Goal: Task Accomplishment & Management: Complete application form

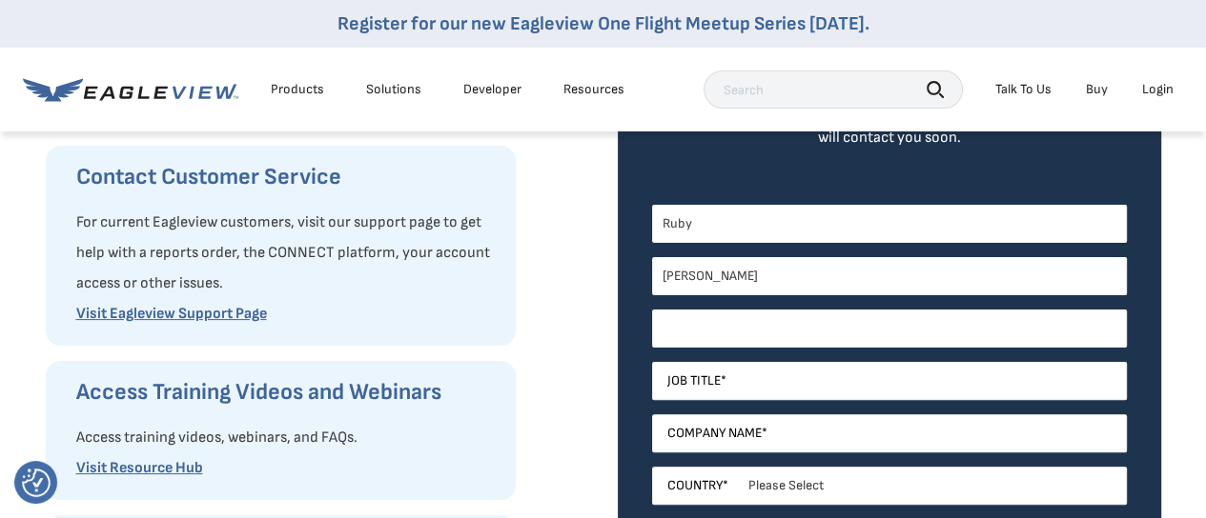
paste input "[EMAIL_ADDRESS][DOMAIN_NAME]"
type input "[EMAIL_ADDRESS][DOMAIN_NAME]"
click at [738, 372] on input "Job Title *" at bounding box center [889, 381] width 475 height 38
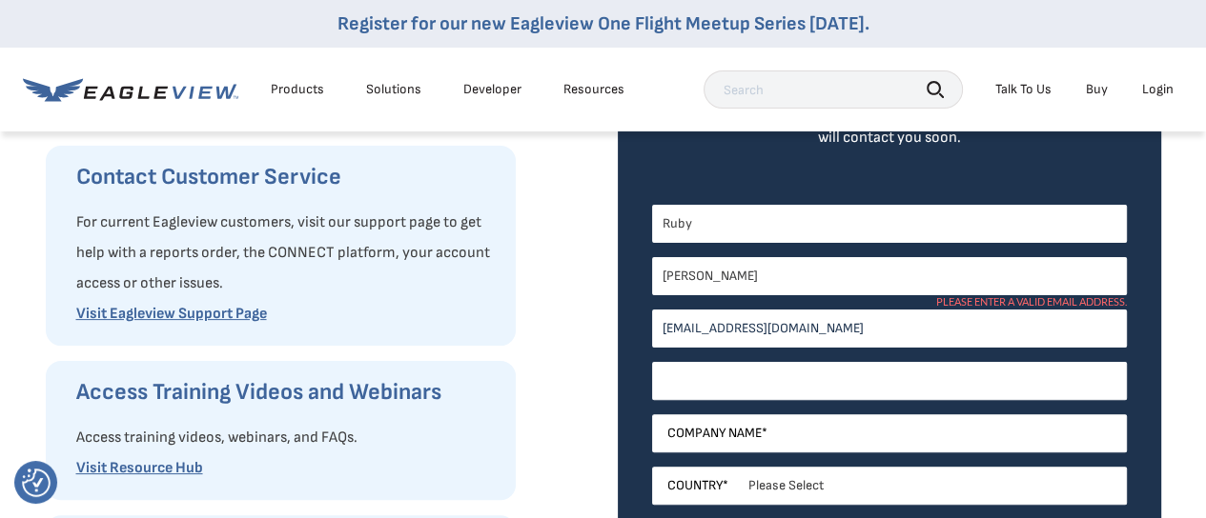
paste input "Assistant principal"
type input "Assistant principal"
click at [709, 427] on input "Company Name *" at bounding box center [889, 434] width 475 height 38
paste input "White Hen Pantry"
type input "White Hen Pantry"
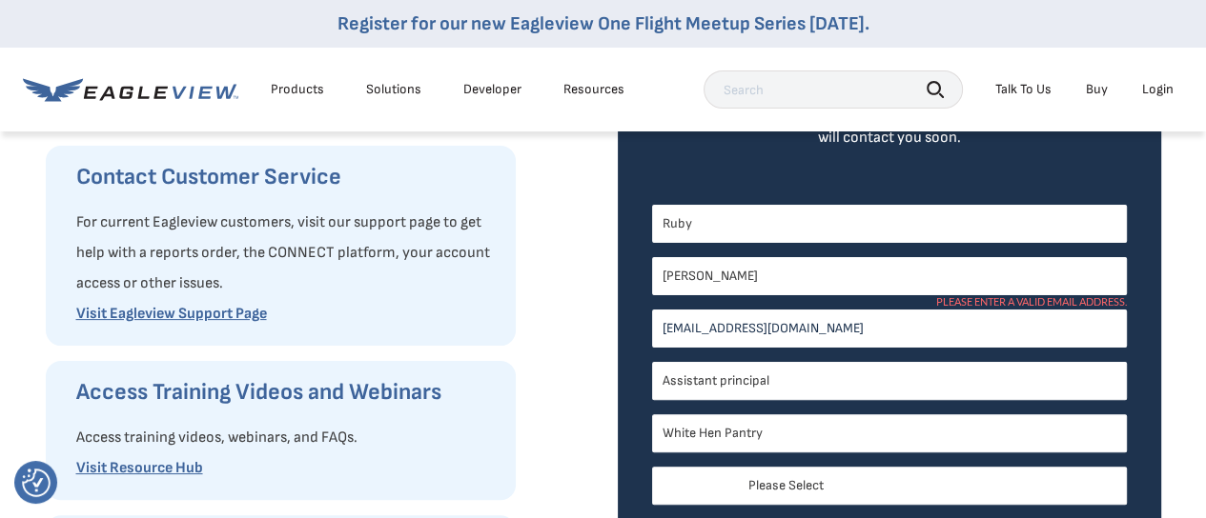
click at [799, 477] on select "Please Select [GEOGRAPHIC_DATA] [GEOGRAPHIC_DATA] [GEOGRAPHIC_DATA] [GEOGRAPHIC…" at bounding box center [889, 486] width 475 height 38
select select "Other"
click at [652, 467] on select "Please Select [GEOGRAPHIC_DATA] [GEOGRAPHIC_DATA] [GEOGRAPHIC_DATA] [GEOGRAPHIC…" at bounding box center [889, 486] width 475 height 38
click at [788, 271] on input "[PERSON_NAME]" at bounding box center [889, 276] width 475 height 38
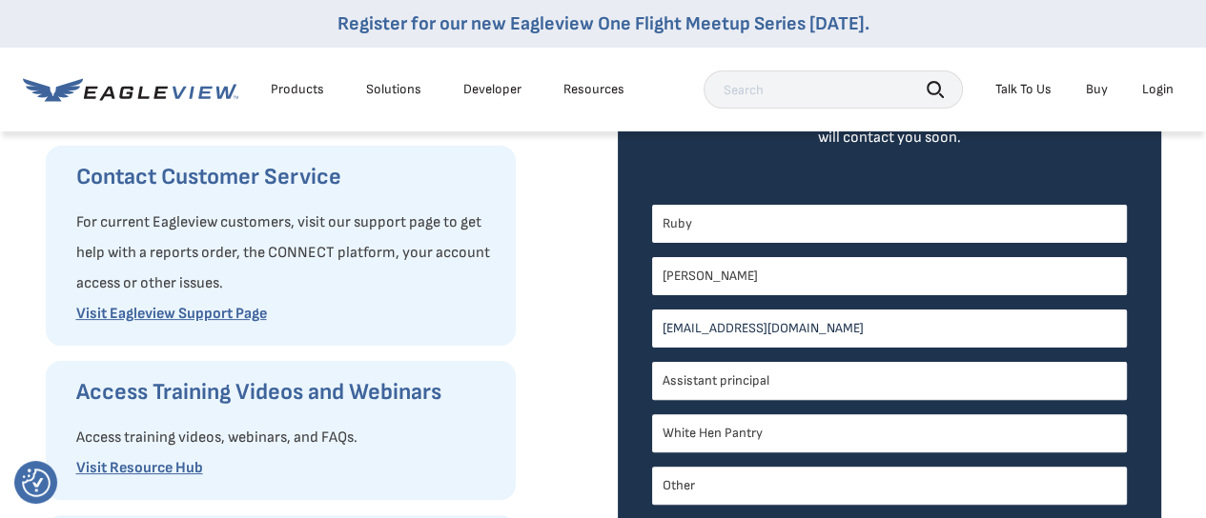
click at [820, 328] on input "[EMAIL_ADDRESS][DOMAIN_NAME]" at bounding box center [889, 329] width 475 height 38
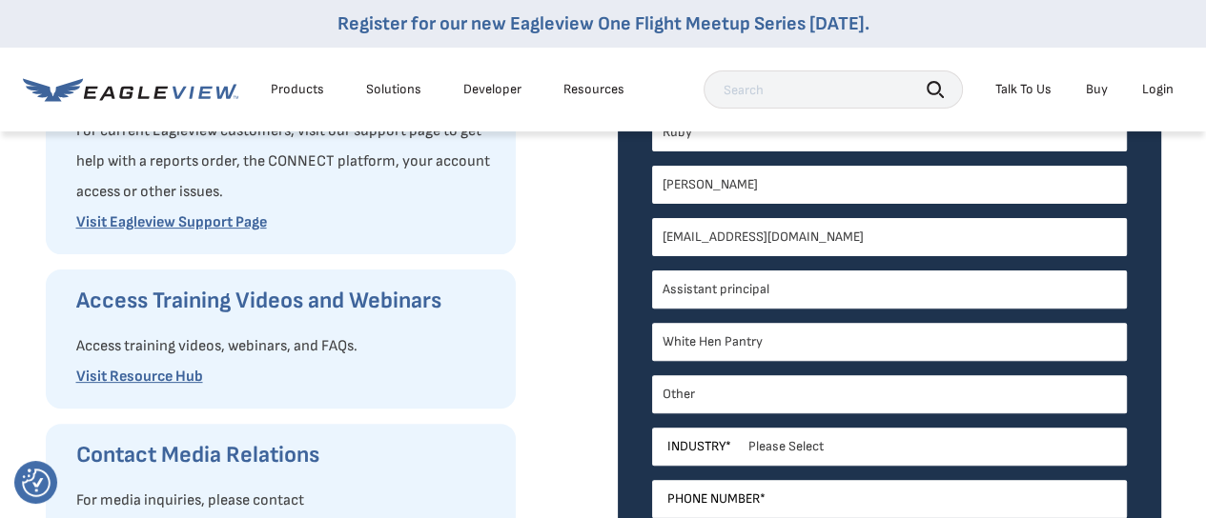
scroll to position [544, 0]
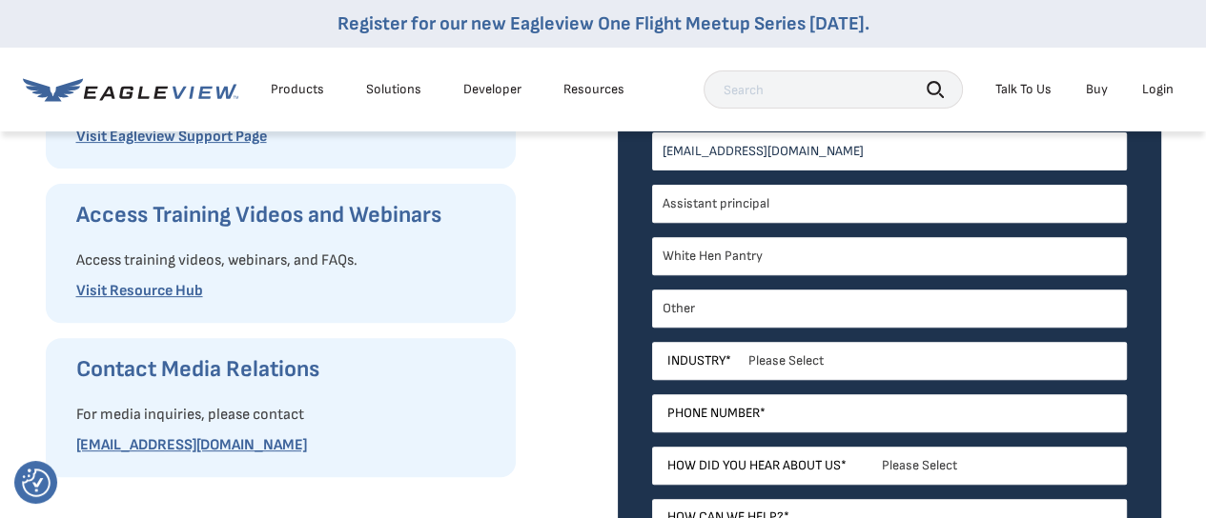
type input "[EMAIL_ADDRESS][DOMAIN_NAME]"
click at [773, 313] on select "Please Select [GEOGRAPHIC_DATA] [GEOGRAPHIC_DATA] [GEOGRAPHIC_DATA] [GEOGRAPHIC…" at bounding box center [889, 309] width 475 height 38
select select "Aruba"
click at [652, 290] on select "Please Select [GEOGRAPHIC_DATA] [GEOGRAPHIC_DATA] [GEOGRAPHIC_DATA] [GEOGRAPHIC…" at bounding box center [889, 309] width 475 height 38
click at [774, 360] on select "Please Select Architects & Engineering Construction Electric/Gas Utilities Gove…" at bounding box center [889, 361] width 475 height 38
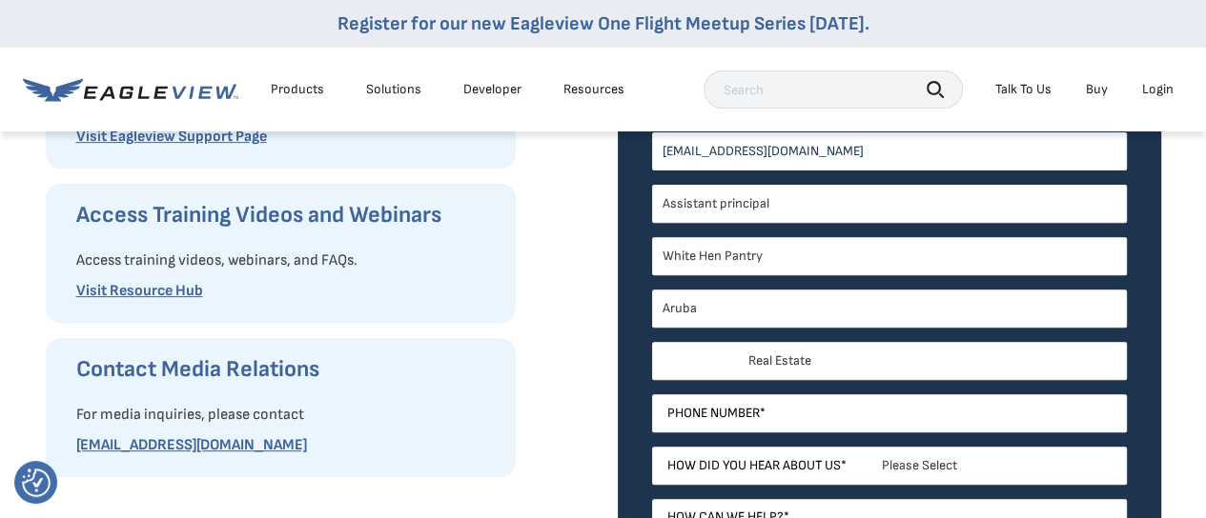
click at [652, 342] on select "Please Select Architects & Engineering Construction Electric/Gas Utilities Gove…" at bounding box center [889, 361] width 475 height 38
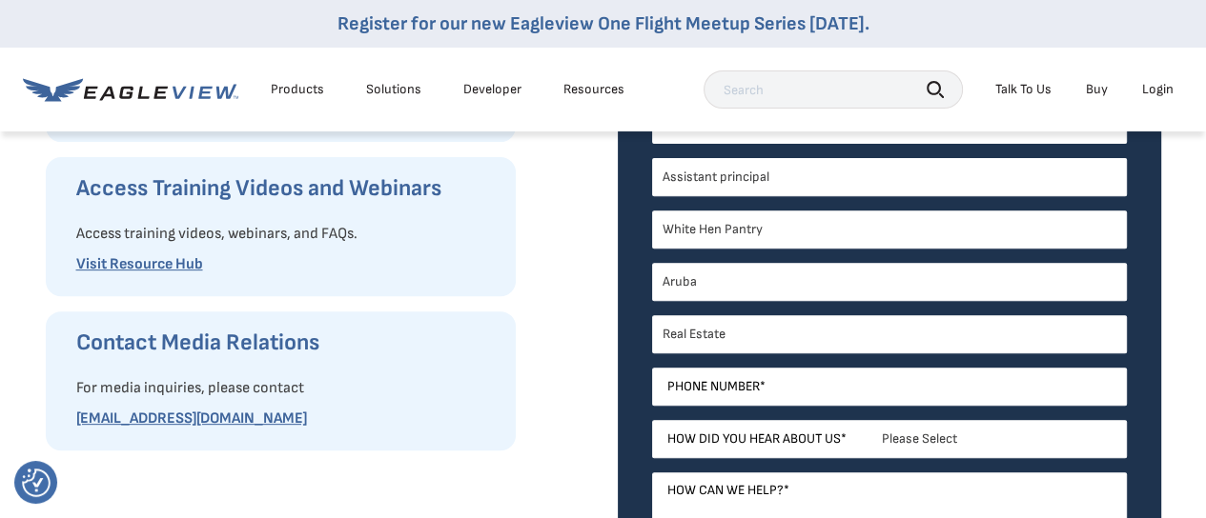
scroll to position [640, 0]
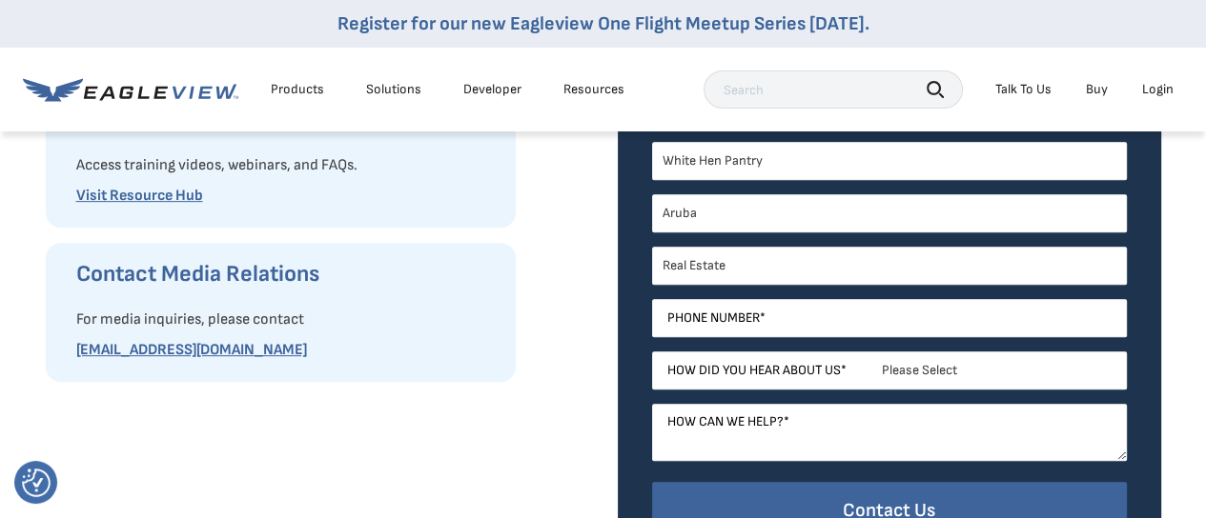
click at [802, 336] on div "EagleBot Online Learn how we can reduce roofing estimate cost by 70% ×" at bounding box center [990, 385] width 376 height 105
click at [756, 312] on input "Phone Number *" at bounding box center [889, 318] width 475 height 38
click at [730, 263] on select "Please Select Architects & Engineering Construction Electric/Gas Utilities Gove…" at bounding box center [889, 266] width 475 height 38
select select "Telecommunications"
click at [652, 247] on select "Please Select Architects & Engineering Construction Electric/Gas Utilities Gove…" at bounding box center [889, 266] width 475 height 38
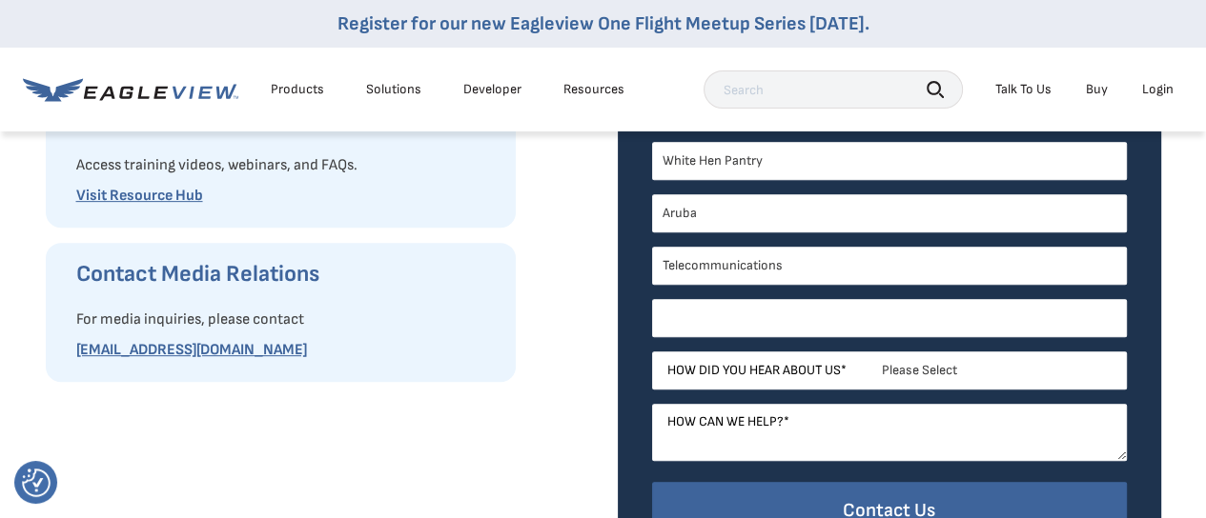
click at [753, 317] on input "Phone Number *" at bounding box center [889, 318] width 475 height 38
click at [755, 312] on input "Phone Number *" at bounding box center [889, 318] width 475 height 38
paste input "[PHONE_NUMBER]"
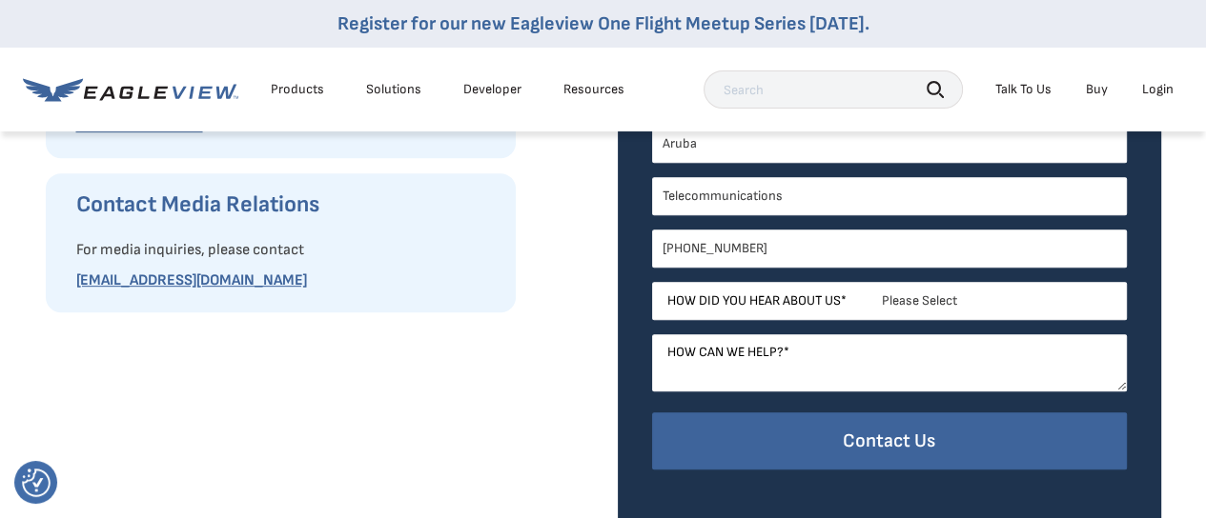
scroll to position [711, 0]
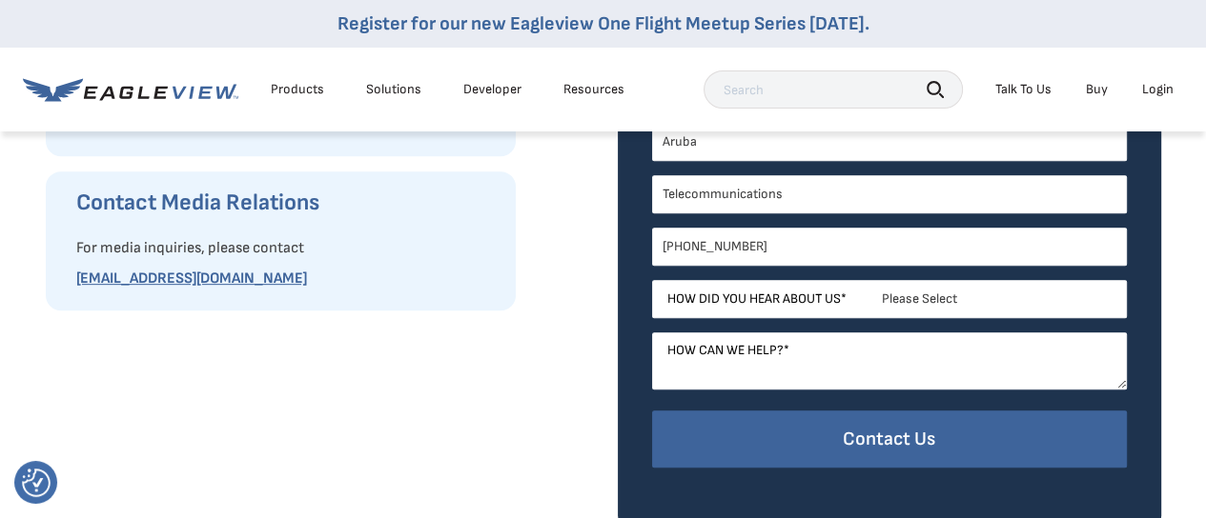
type input "[PHONE_NUMBER]"
click at [912, 300] on select "Please Select Search Engine Social Media Word of Mouth Podcast Online Advertise…" at bounding box center [889, 299] width 475 height 38
select select "Word of Mouth"
click at [652, 280] on select "Please Select Search Engine Social Media Word of Mouth Podcast Online Advertise…" at bounding box center [889, 299] width 475 height 38
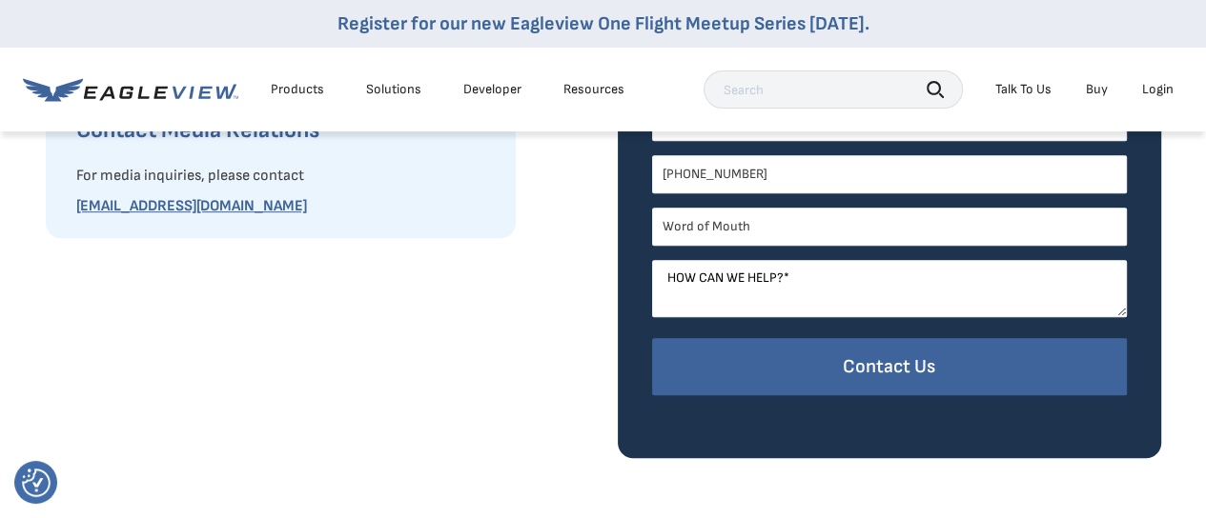
scroll to position [788, 0]
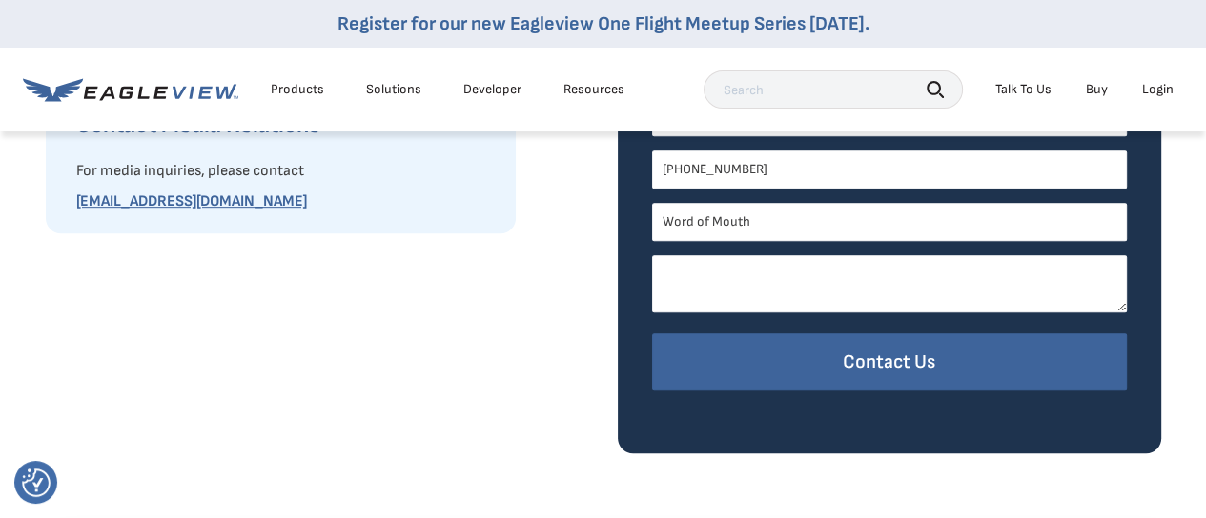
click at [812, 274] on textarea "How can we help? *" at bounding box center [889, 283] width 475 height 57
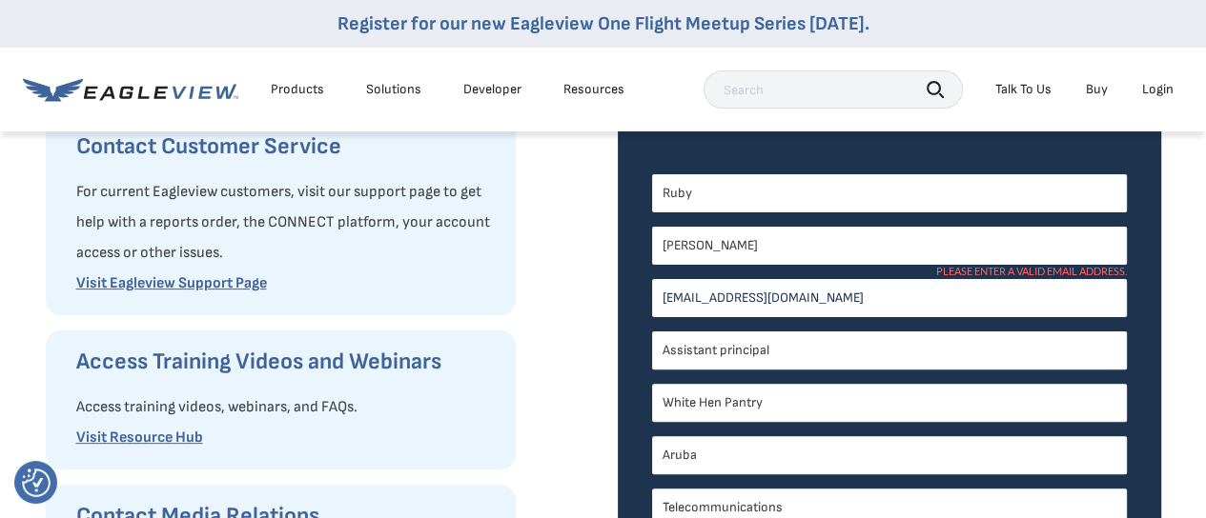
scroll to position [396, 0]
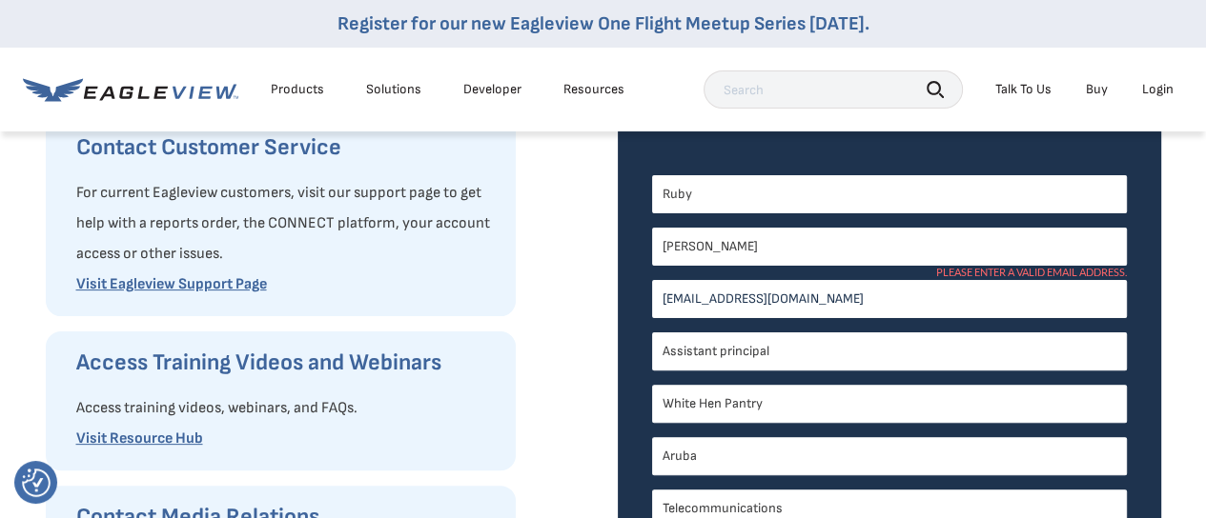
type textarea "yesss"
click at [868, 294] on input "[EMAIL_ADDRESS][DOMAIN_NAME]" at bounding box center [889, 299] width 475 height 38
type input "R"
paste input "[EMAIL_ADDRESS][DOMAIN_NAME]"
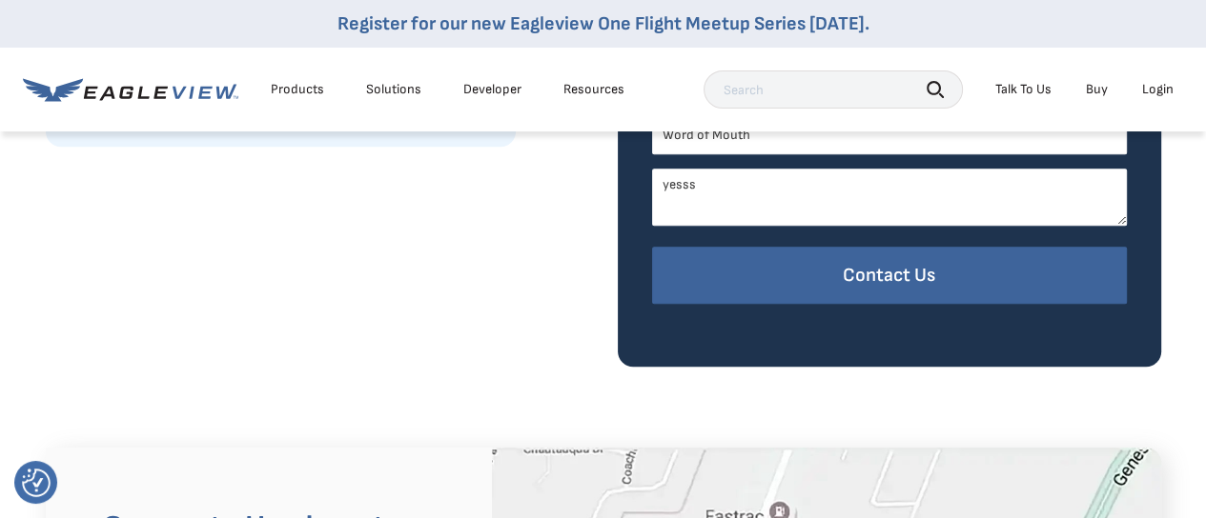
scroll to position [885, 0]
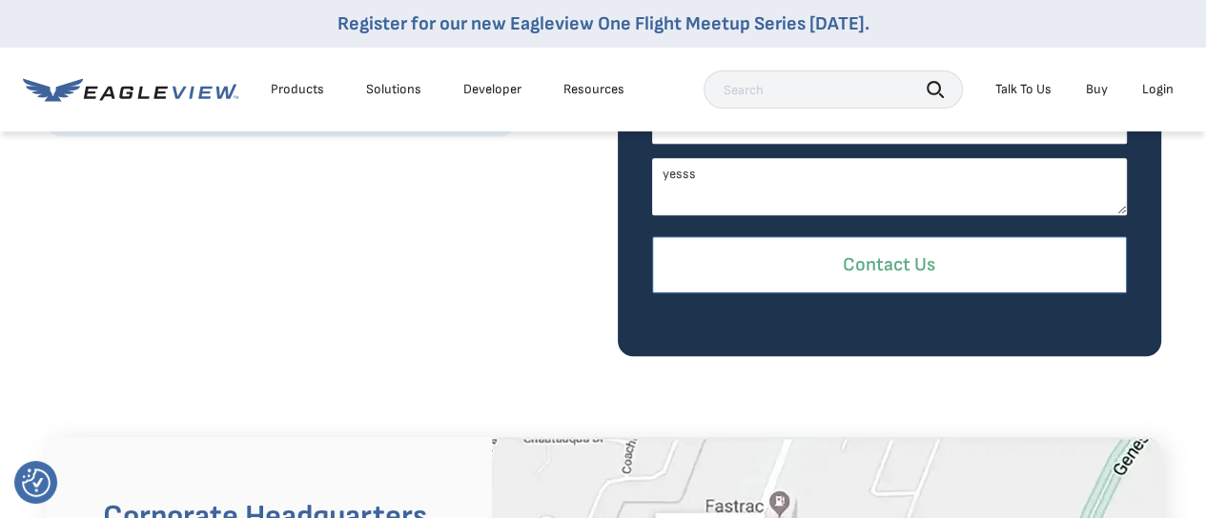
type input "[EMAIL_ADDRESS][DOMAIN_NAME]"
click at [926, 263] on input "Contact Us" at bounding box center [889, 265] width 475 height 58
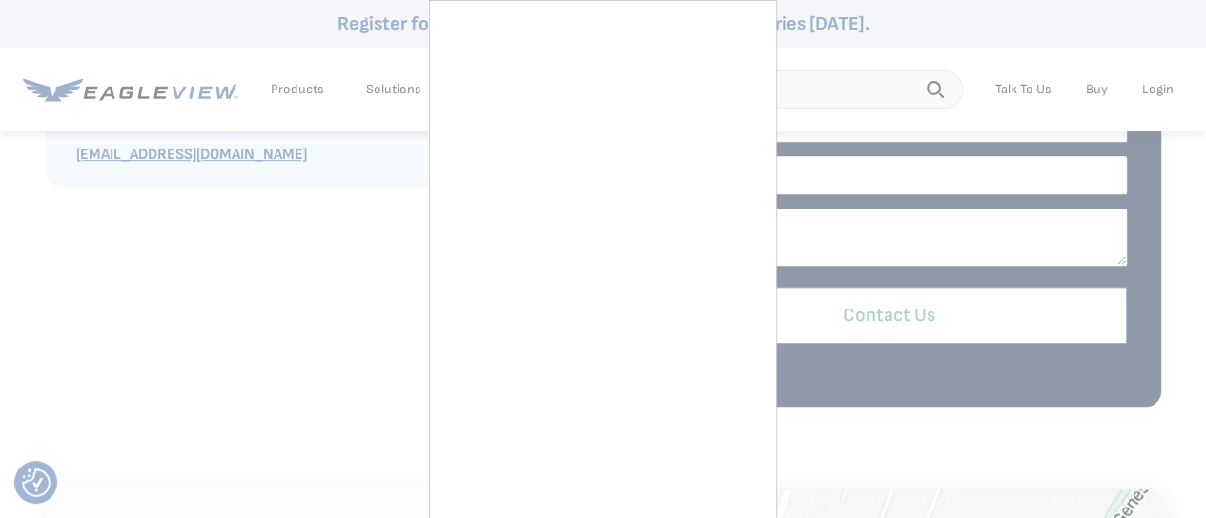
scroll to position [827, 0]
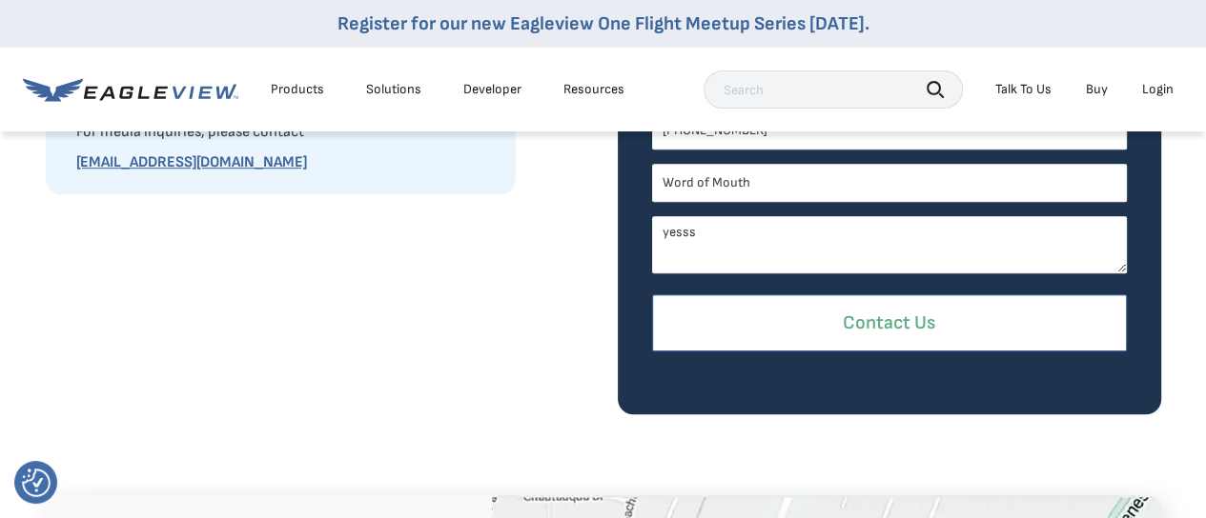
click at [898, 335] on input "Contact Us" at bounding box center [889, 324] width 475 height 58
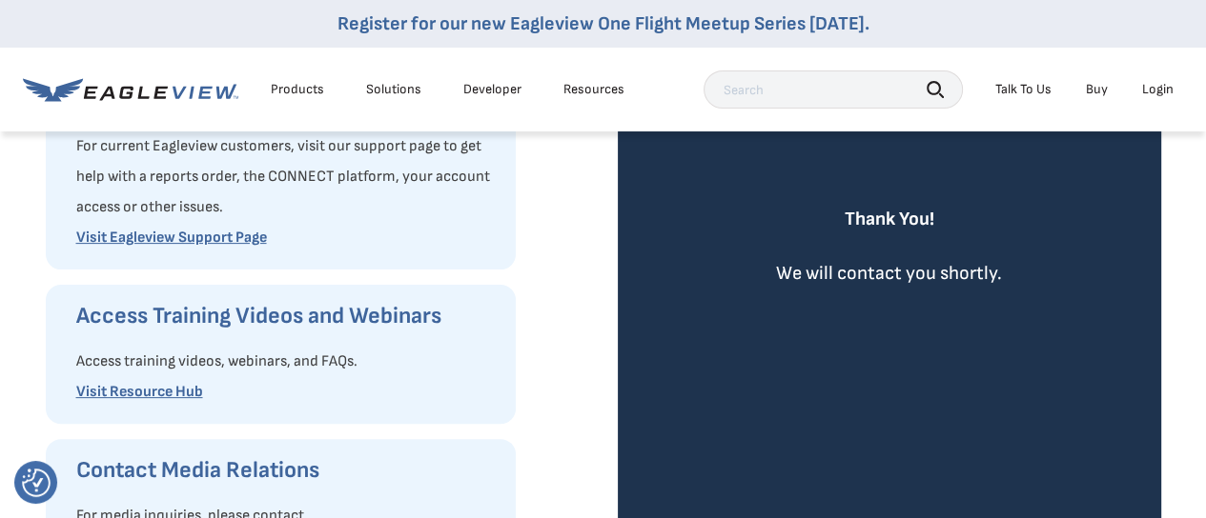
scroll to position [440, 0]
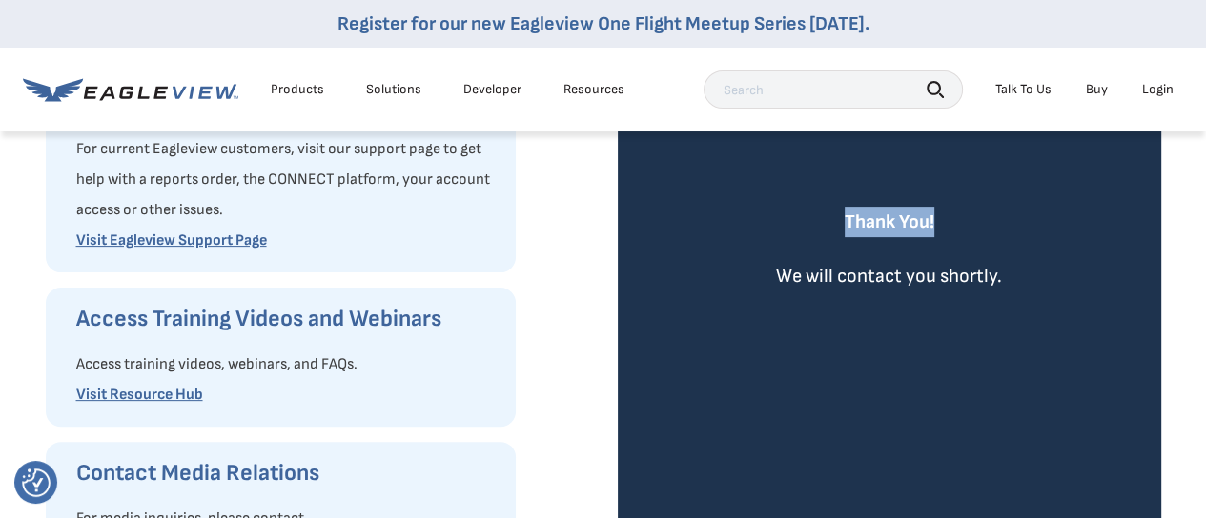
drag, startPoint x: 839, startPoint y: 218, endPoint x: 970, endPoint y: 230, distance: 132.0
click at [970, 230] on p "Thank You!" at bounding box center [889, 222] width 226 height 30
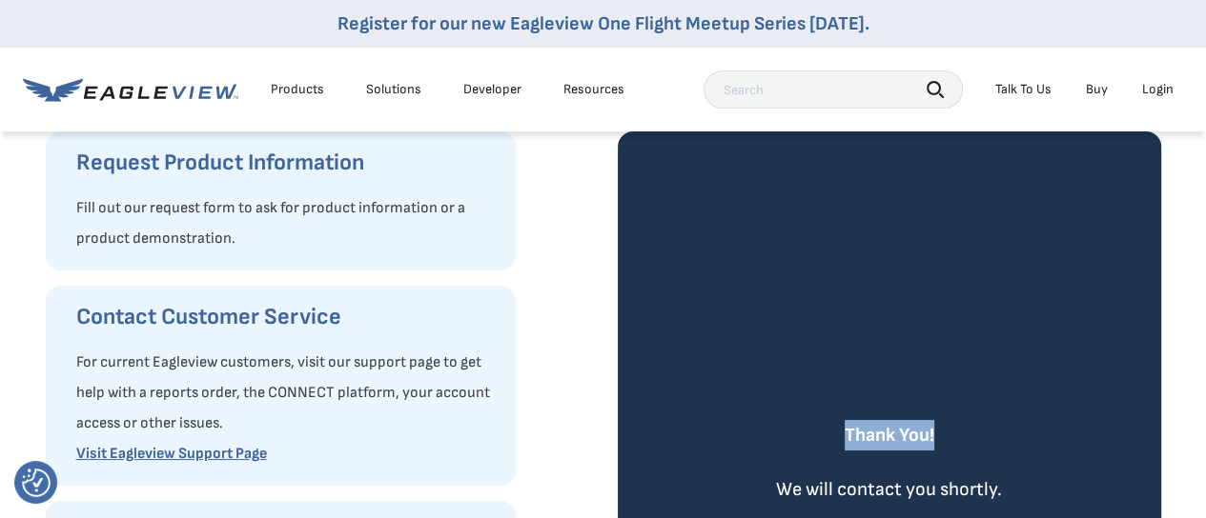
scroll to position [0, 0]
